Goal: Task Accomplishment & Management: Manage account settings

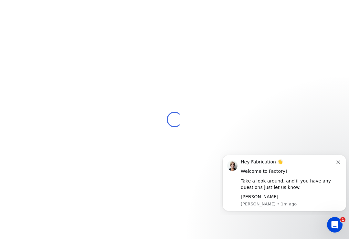
click at [339, 164] on icon "Dismiss notification" at bounding box center [339, 163] width 4 height 4
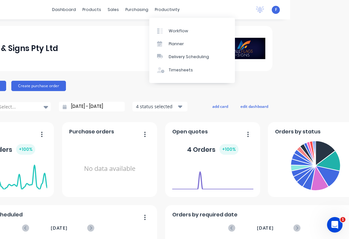
click at [181, 28] on div "Workflow" at bounding box center [178, 31] width 19 height 6
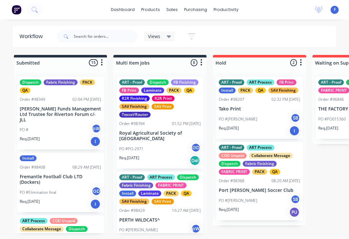
click at [126, 11] on link "dashboard" at bounding box center [123, 10] width 30 height 10
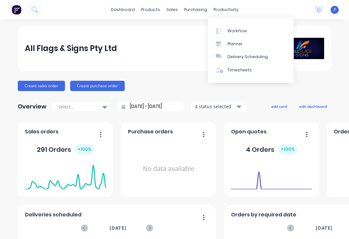
click at [246, 29] on link "Workflow" at bounding box center [251, 30] width 86 height 13
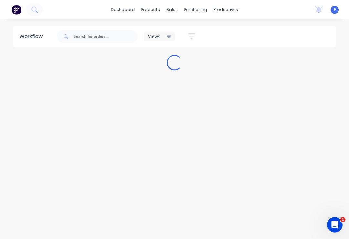
click at [162, 32] on div "Views" at bounding box center [159, 37] width 31 height 10
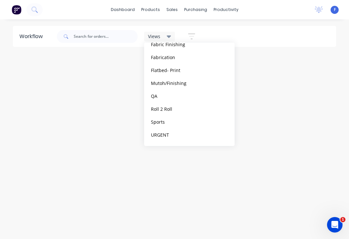
scroll to position [105, 0]
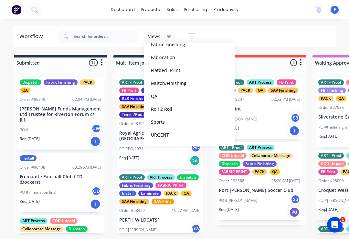
click at [169, 58] on button "Fabrication" at bounding box center [183, 57] width 69 height 7
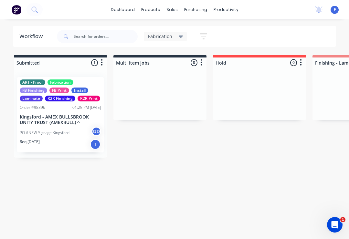
click at [200, 34] on icon "button" at bounding box center [203, 36] width 7 height 8
click at [243, 36] on div "Fabrication Save new view None (Default) edit ART DEPT edit Banner Finishing ed…" at bounding box center [196, 36] width 281 height 19
click at [179, 36] on icon at bounding box center [181, 37] width 5 height 3
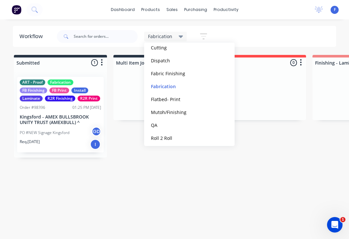
scroll to position [74, 0]
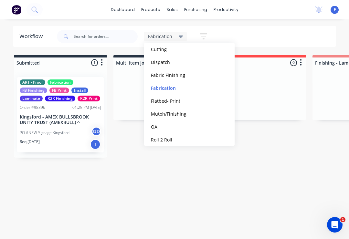
click at [0, 0] on button "edit" at bounding box center [0, 0] width 0 height 0
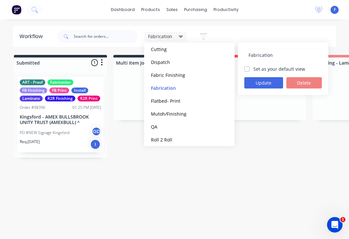
click at [283, 67] on label "Set as your default view" at bounding box center [279, 69] width 52 height 7
click at [250, 67] on input "Set as your default view" at bounding box center [246, 69] width 5 height 6
checkbox input "true"
click at [270, 82] on button "Update" at bounding box center [263, 82] width 39 height 11
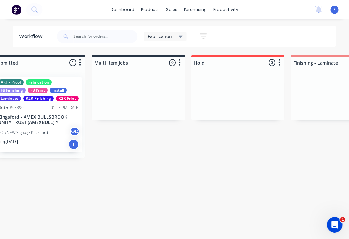
scroll to position [0, 0]
